Goal: Check status: Check status

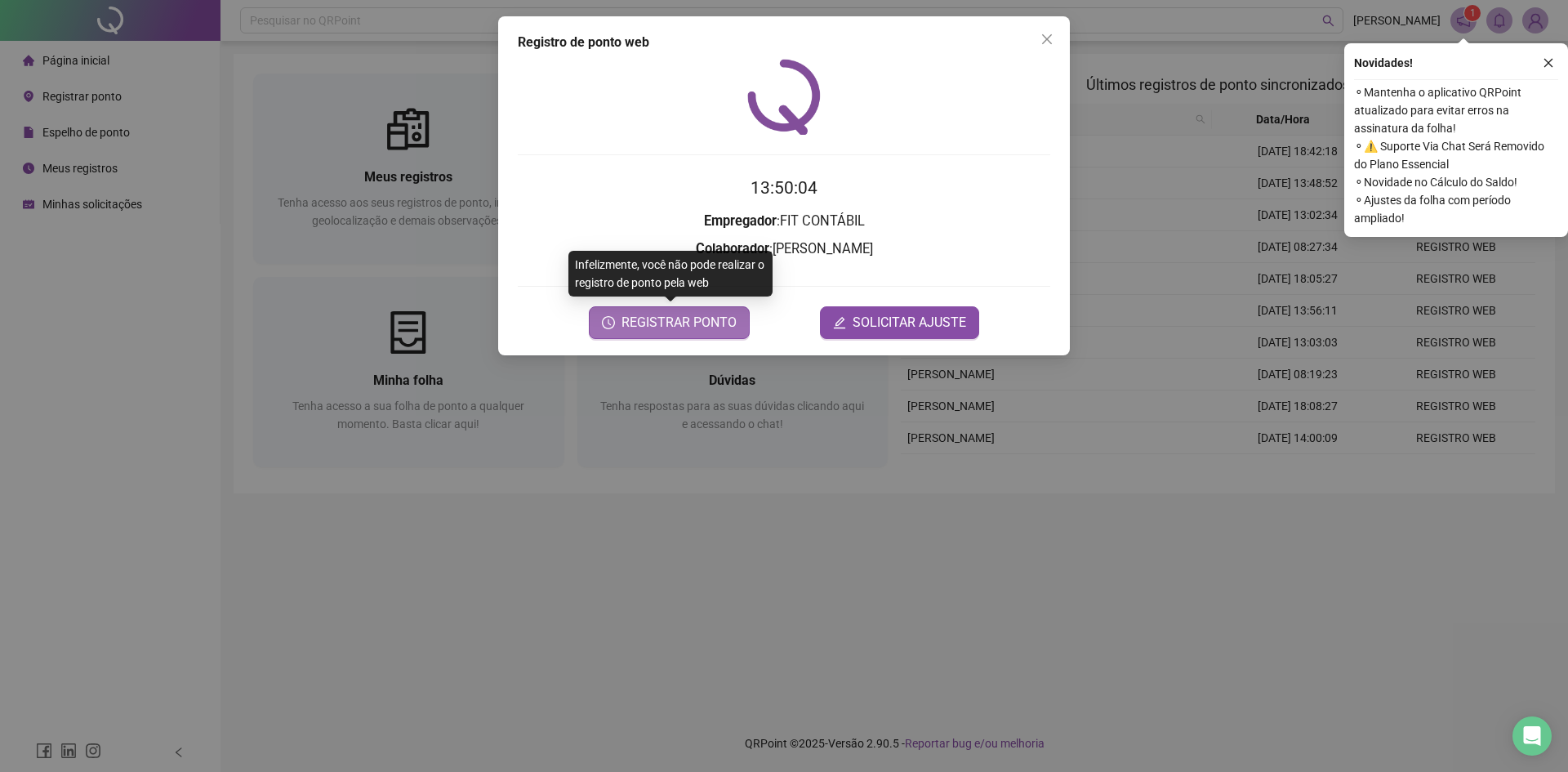
click at [704, 335] on button "REGISTRAR PONTO" at bounding box center [669, 322] width 161 height 33
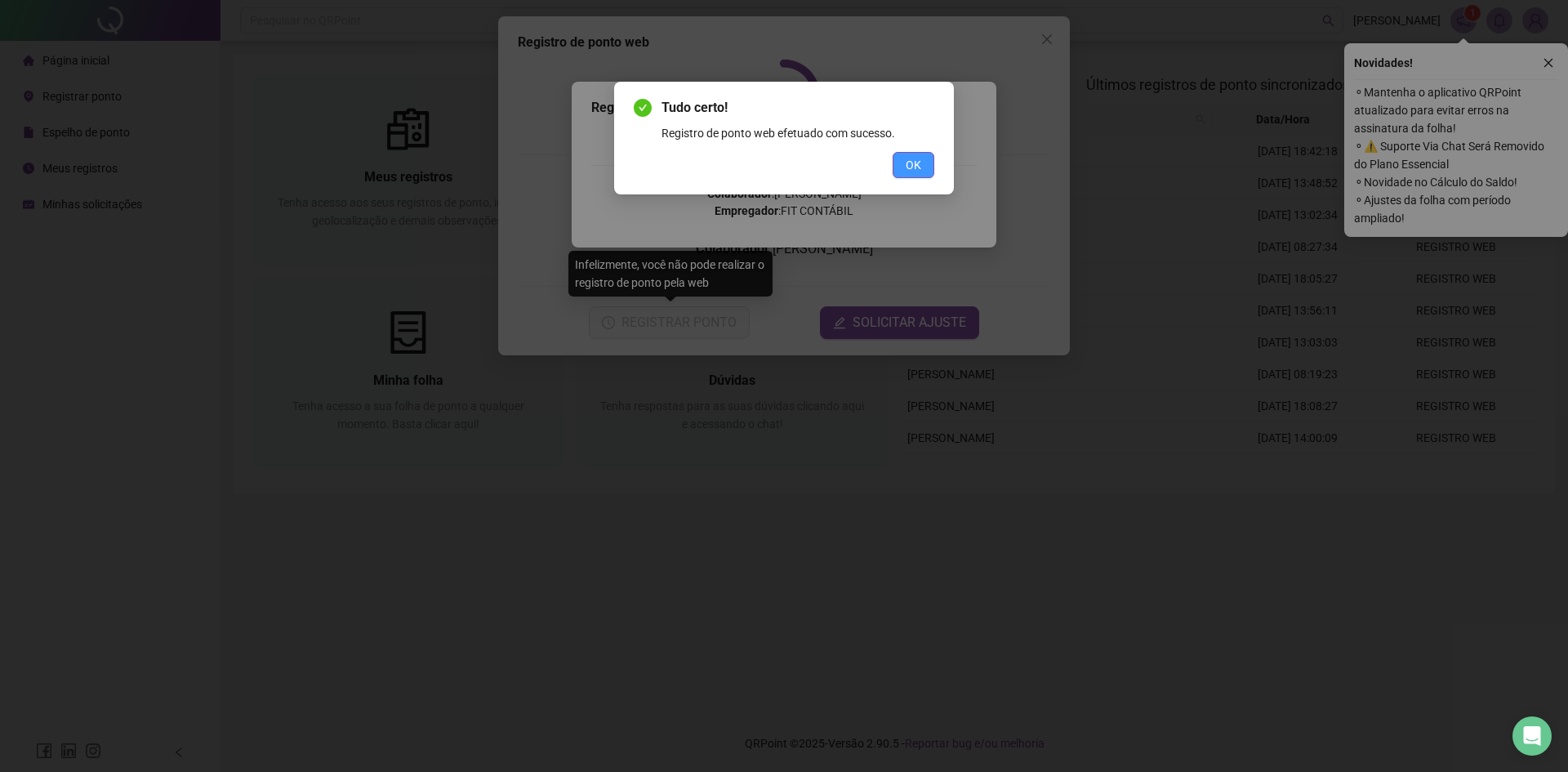
click at [907, 165] on span "OK" at bounding box center [913, 165] width 16 height 18
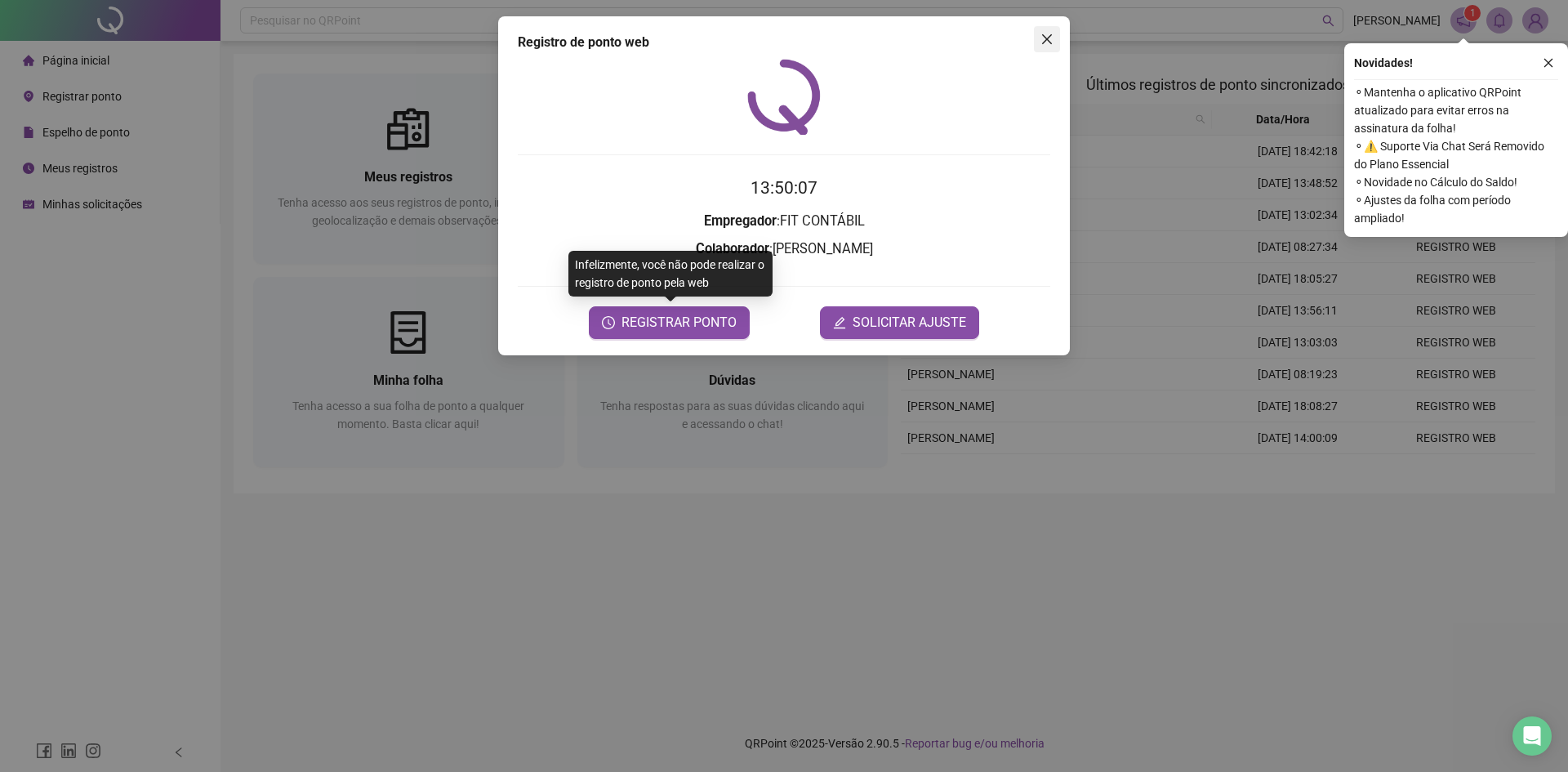
click at [1043, 33] on icon "close" at bounding box center [1046, 39] width 13 height 13
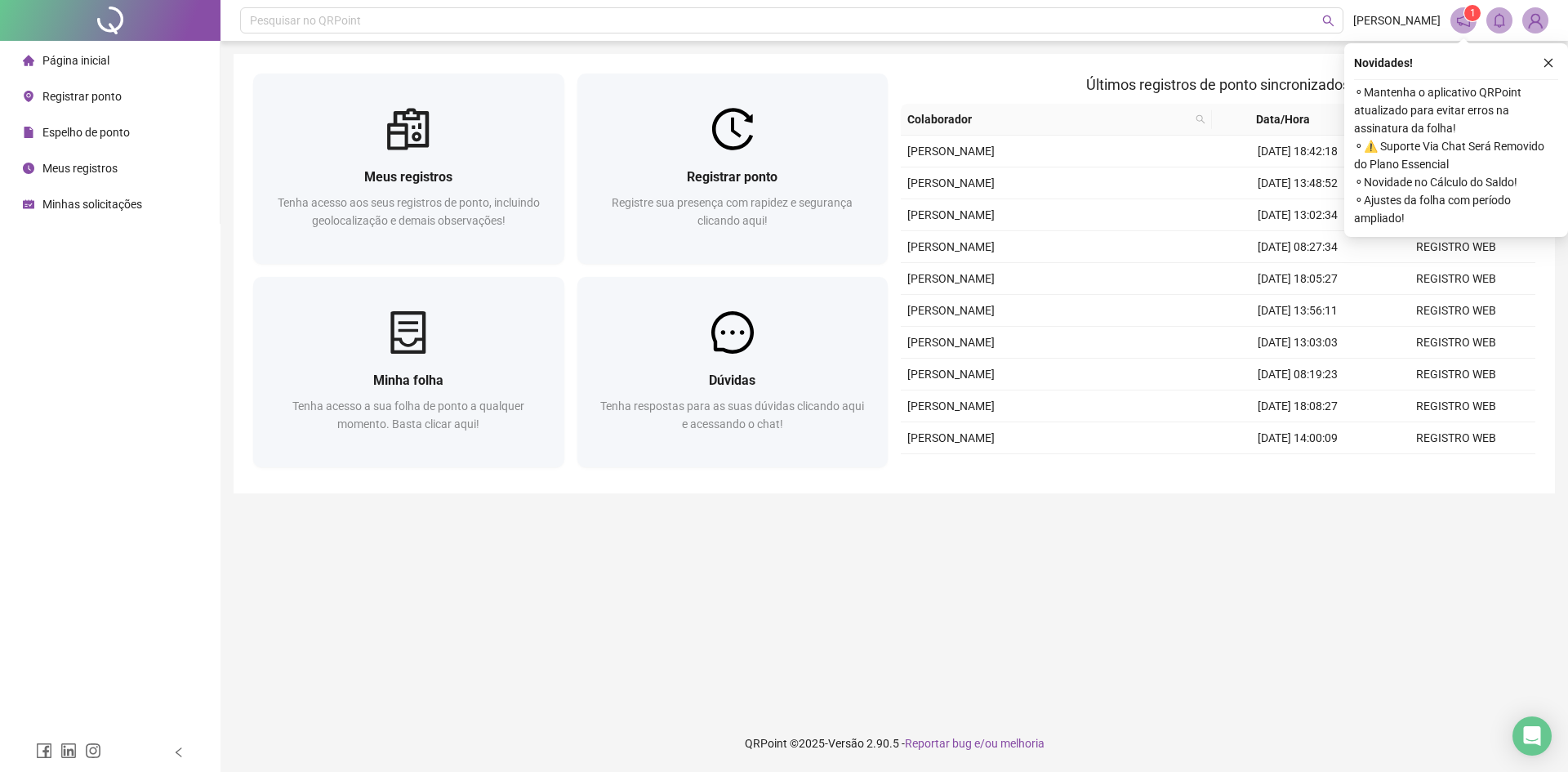
click at [107, 162] on span "Meus registros" at bounding box center [79, 168] width 75 height 13
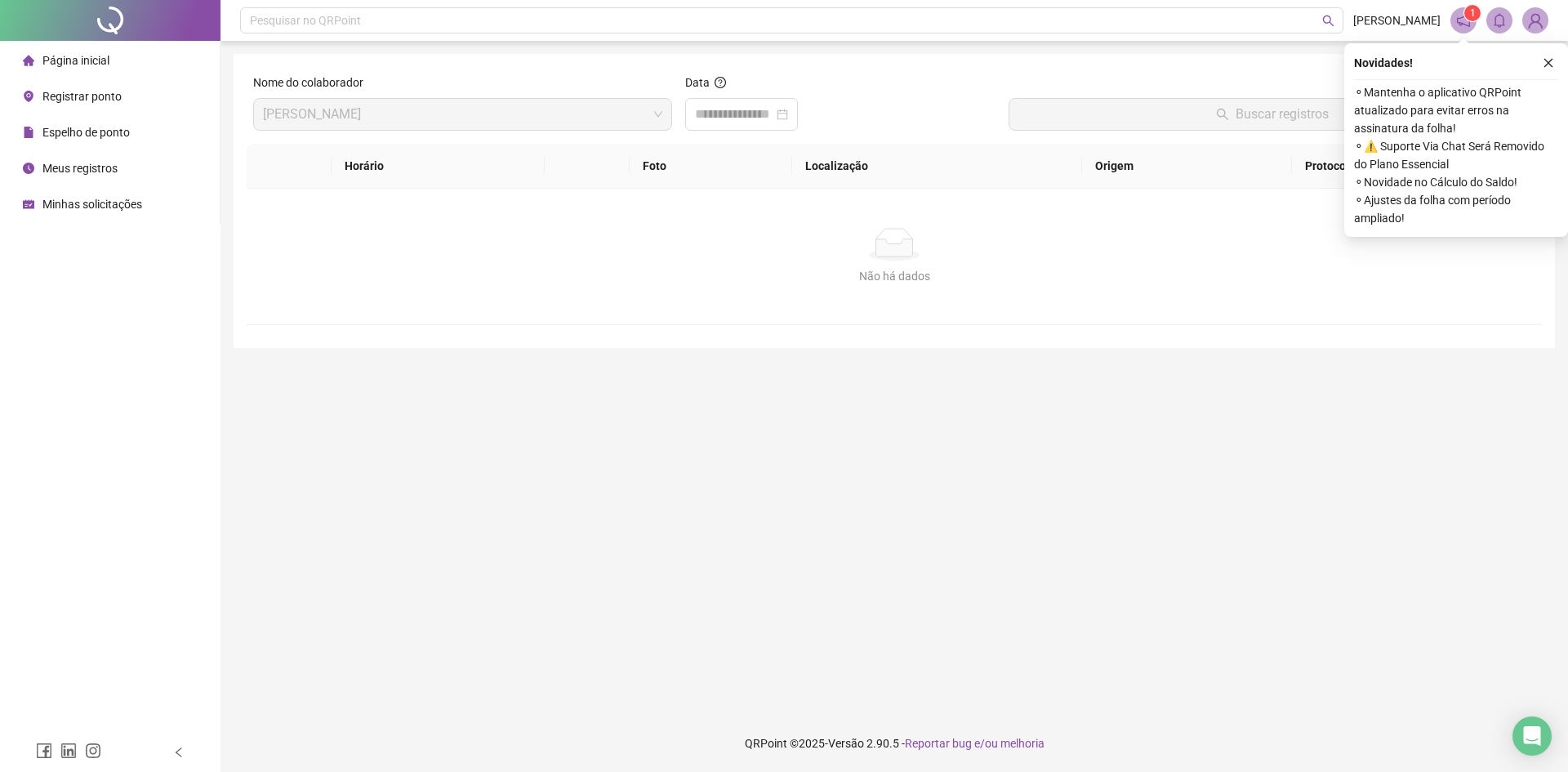
click at [69, 172] on span "Meus registros" at bounding box center [79, 168] width 75 height 13
click at [1552, 63] on icon "close" at bounding box center [1548, 62] width 11 height 11
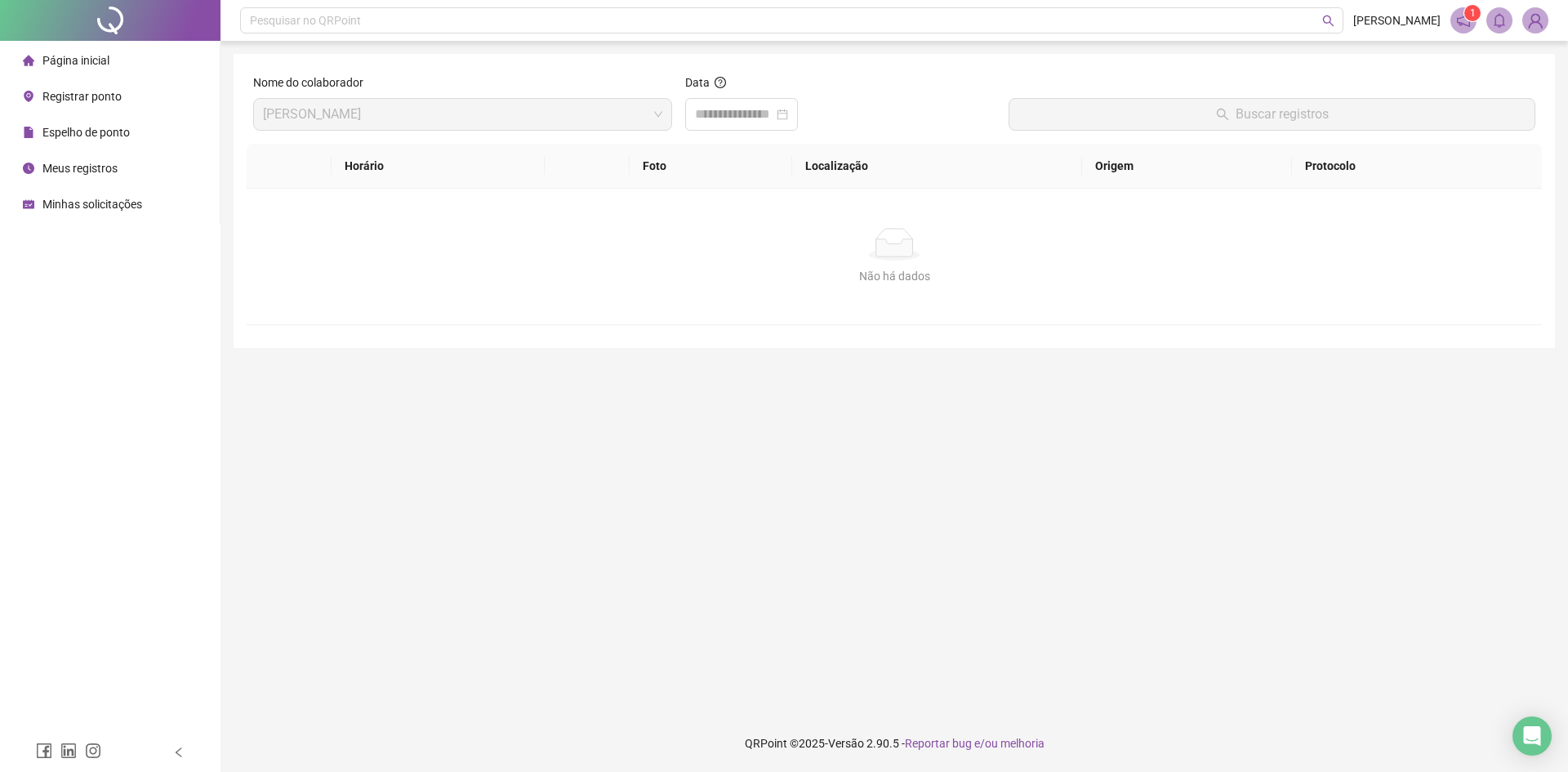
click at [92, 170] on span "Meus registros" at bounding box center [79, 168] width 75 height 13
click at [97, 130] on span "Espelho de ponto" at bounding box center [85, 132] width 87 height 13
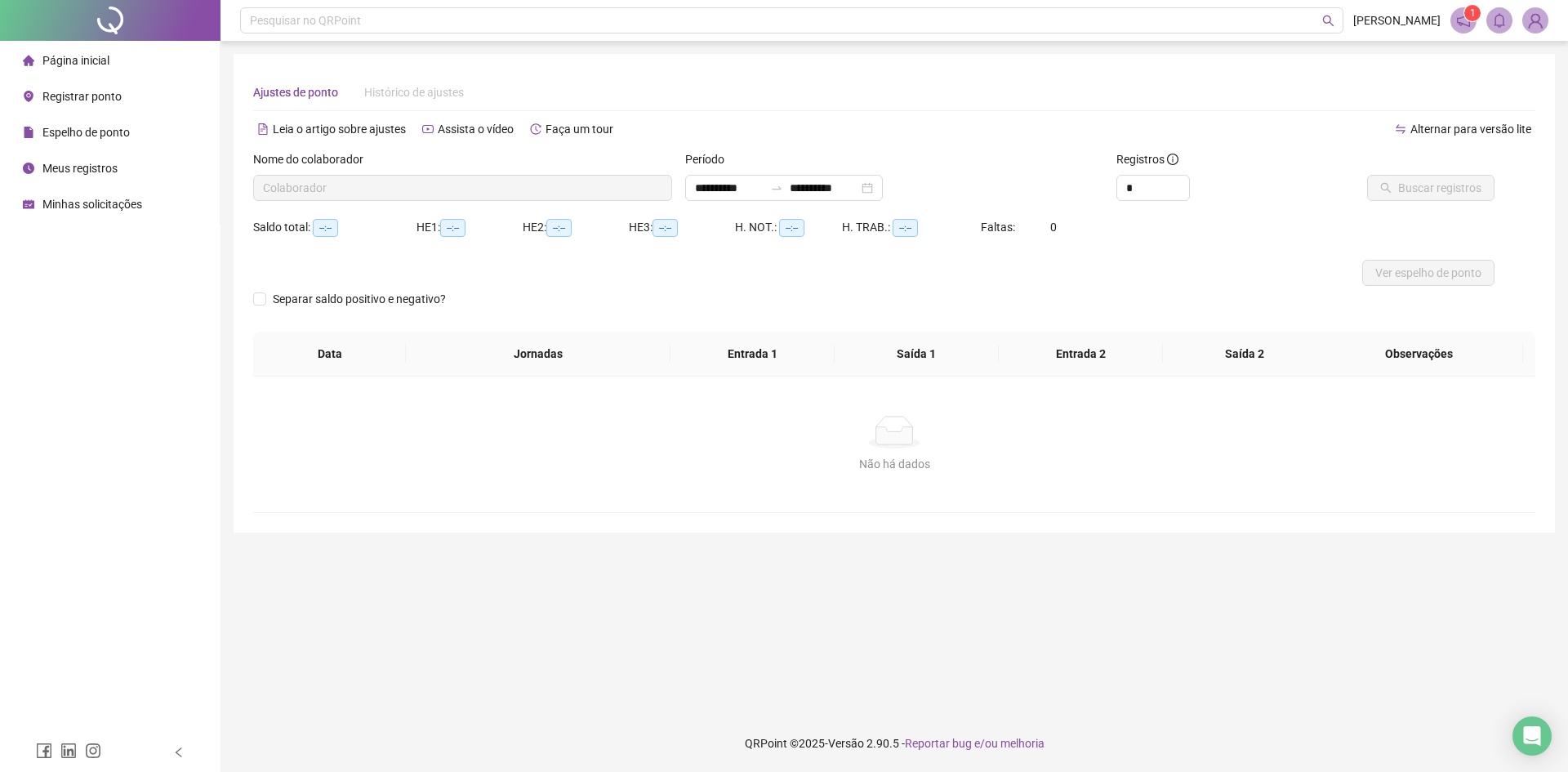
click at [100, 78] on ul "Página inicial Registrar ponto Espelho de ponto Meus registros Minhas solicitaç…" at bounding box center [110, 132] width 221 height 183
type input "**********"
click at [746, 187] on input "**********" at bounding box center [730, 188] width 69 height 18
click at [1420, 195] on span "Buscar registros" at bounding box center [1439, 188] width 83 height 18
